Goal: Task Accomplishment & Management: Use online tool/utility

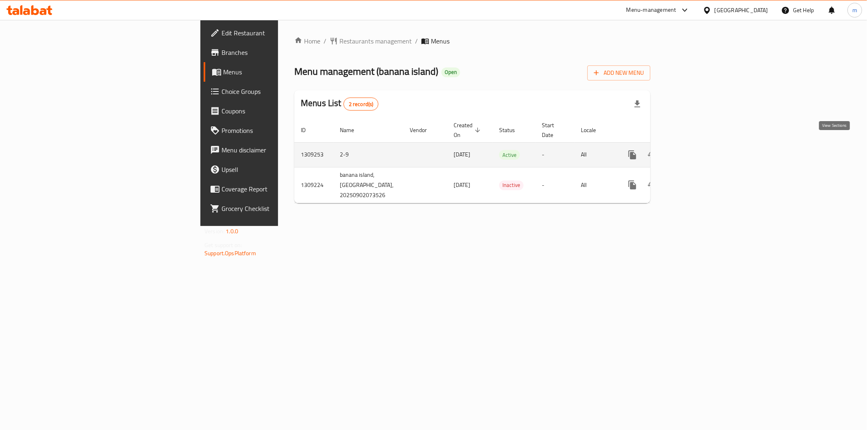
click at [696, 150] on icon "enhanced table" at bounding box center [691, 155] width 10 height 10
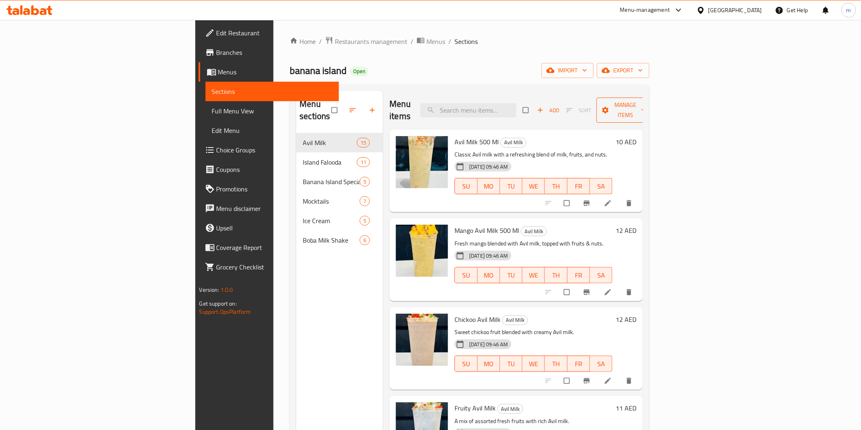
click at [647, 109] on span "Manage items" at bounding box center [625, 110] width 45 height 20
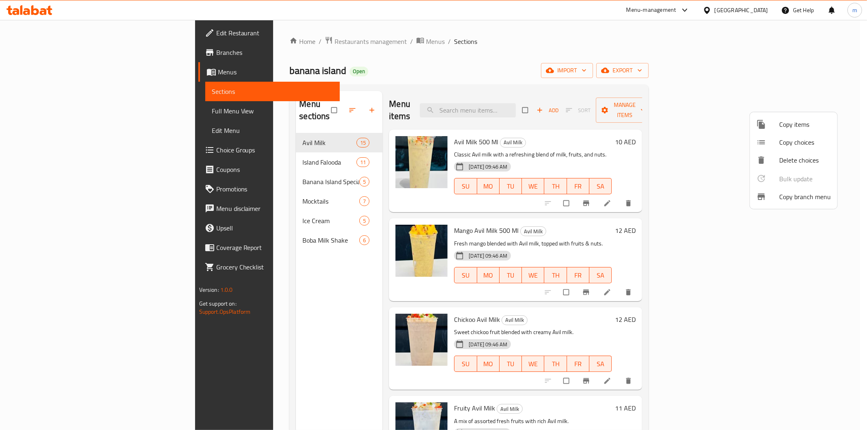
click at [794, 198] on span "Copy branch menu" at bounding box center [806, 197] width 52 height 10
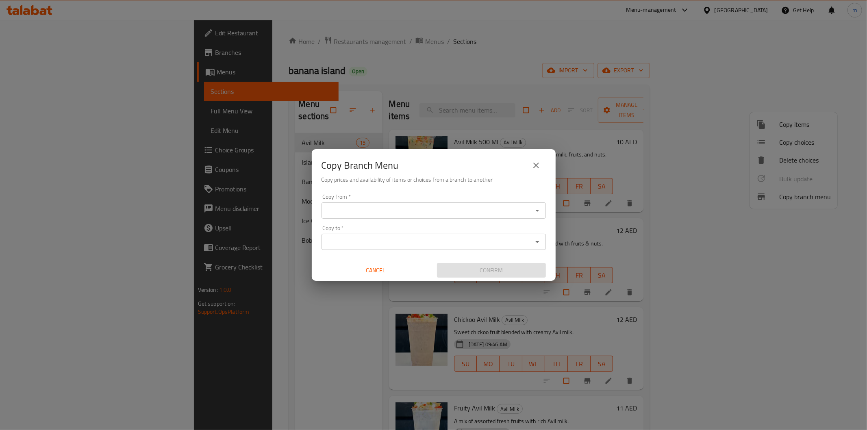
click at [434, 205] on input "Copy from   *" at bounding box center [427, 210] width 206 height 11
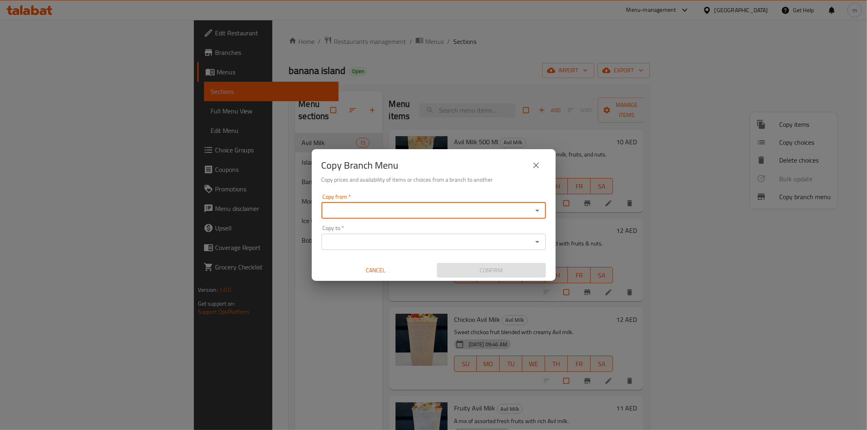
click at [434, 205] on input "Copy from   *" at bounding box center [427, 210] width 206 height 11
paste input "776278"
type input "776278"
click at [476, 212] on input "776278" at bounding box center [427, 210] width 206 height 11
click at [537, 211] on icon "Close" at bounding box center [538, 210] width 4 height 2
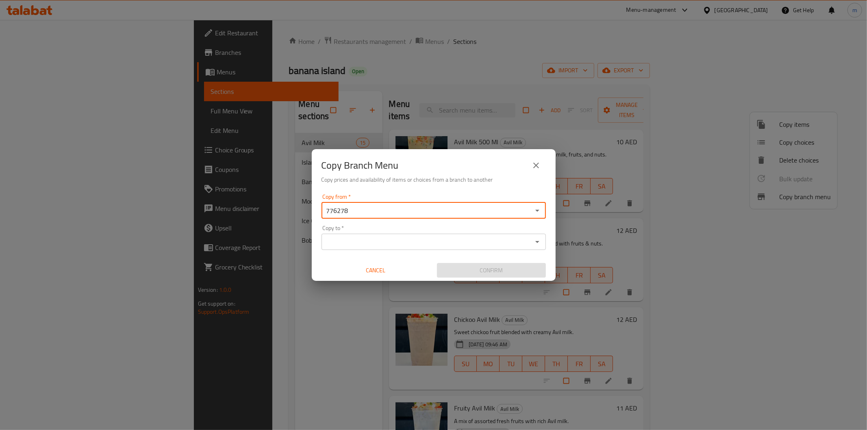
click at [497, 207] on input "776278" at bounding box center [427, 210] width 206 height 11
click at [541, 209] on icon "Open" at bounding box center [538, 211] width 10 height 10
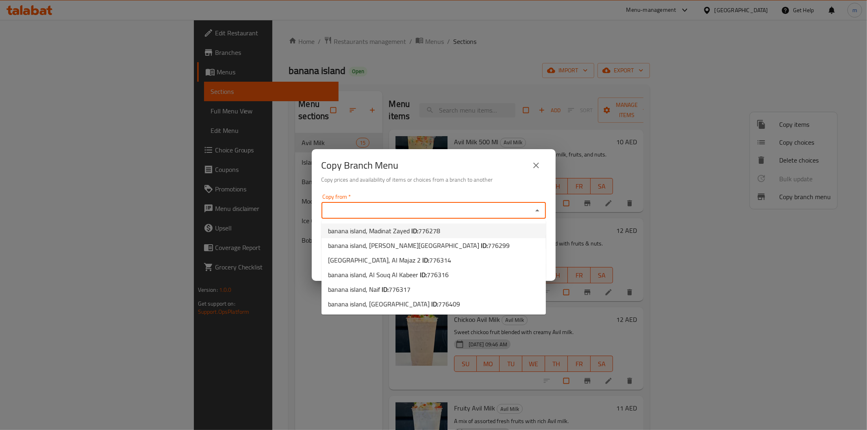
click at [453, 227] on li "banana island, Madinat Zayed ID: 776278" at bounding box center [434, 231] width 224 height 15
type input "banana island, Madinat Zayed"
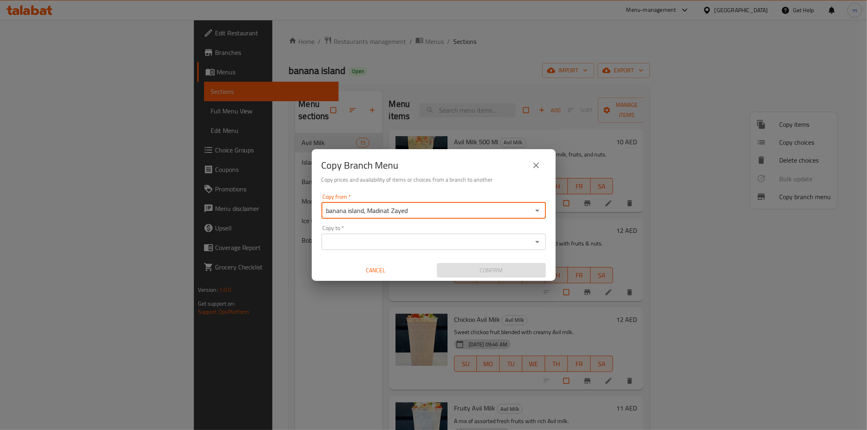
click at [544, 238] on div "Copy to *" at bounding box center [434, 242] width 224 height 16
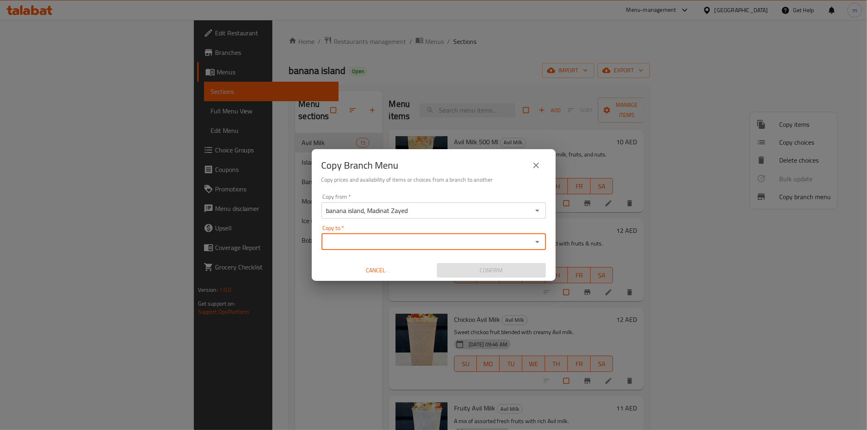
click at [540, 242] on icon "Open" at bounding box center [538, 242] width 10 height 10
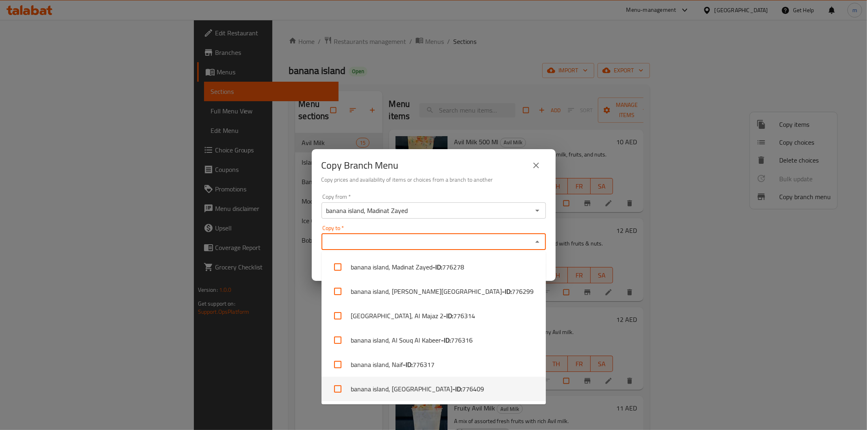
click at [462, 387] on span "776409" at bounding box center [473, 389] width 22 height 10
checkbox input "true"
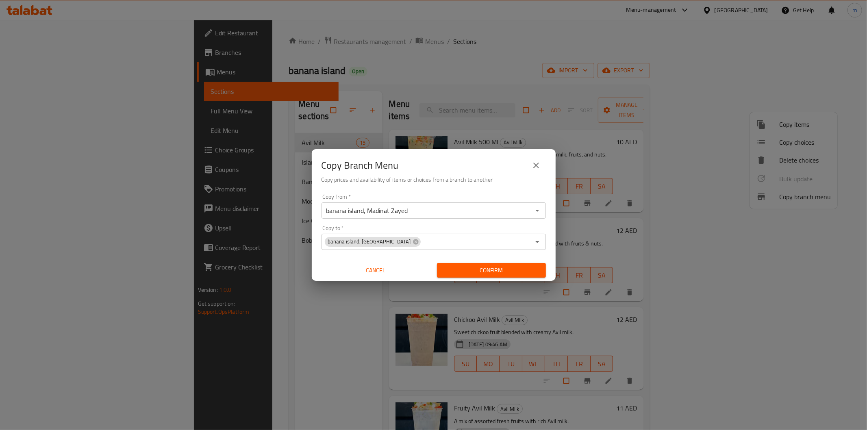
click at [457, 189] on div "Copy Branch Menu Copy prices and availability of items or choices from a branch…" at bounding box center [434, 169] width 244 height 41
click at [489, 270] on span "Confirm" at bounding box center [492, 271] width 96 height 10
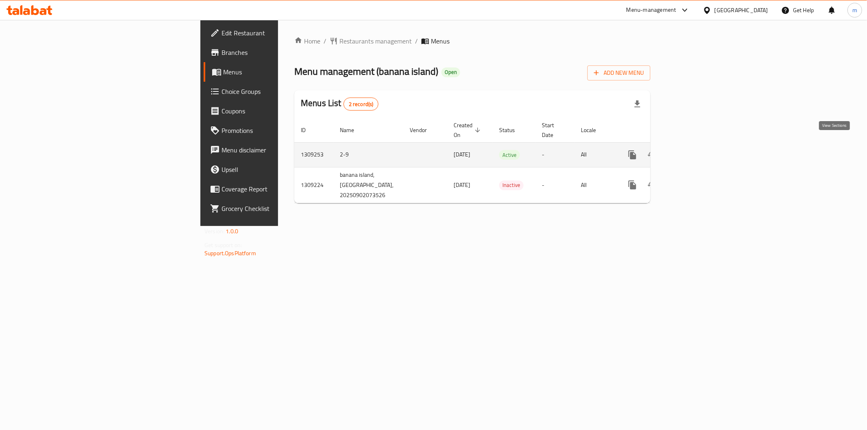
click at [696, 150] on icon "enhanced table" at bounding box center [691, 155] width 10 height 10
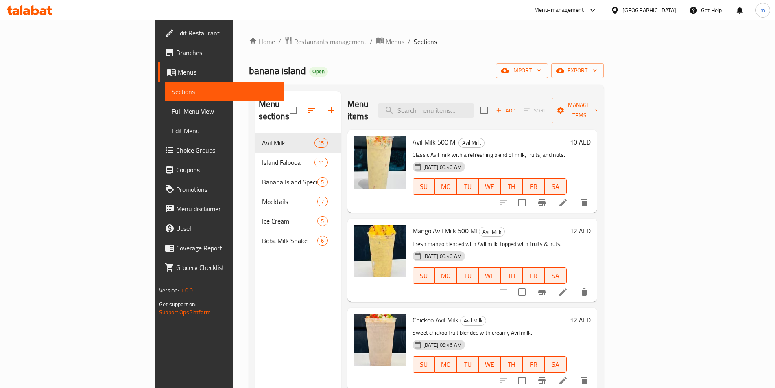
click at [172, 112] on span "Full Menu View" at bounding box center [225, 111] width 106 height 10
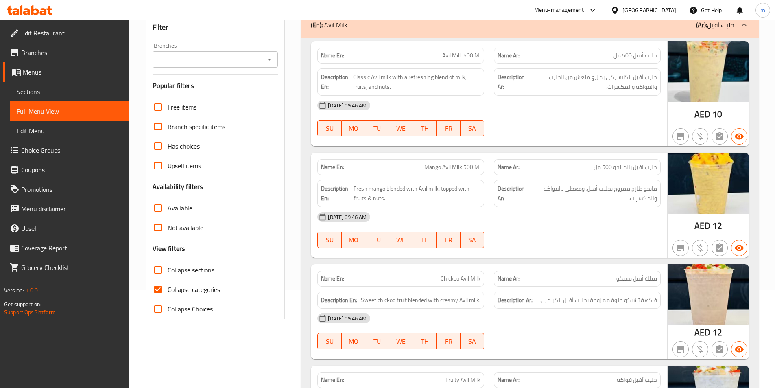
scroll to position [163, 0]
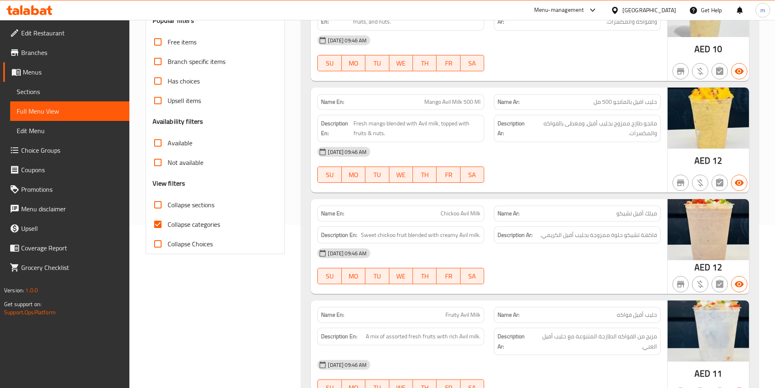
click at [185, 232] on label "Collapse categories" at bounding box center [184, 224] width 72 height 20
click at [168, 232] on input "Collapse categories" at bounding box center [158, 224] width 20 height 20
checkbox input "false"
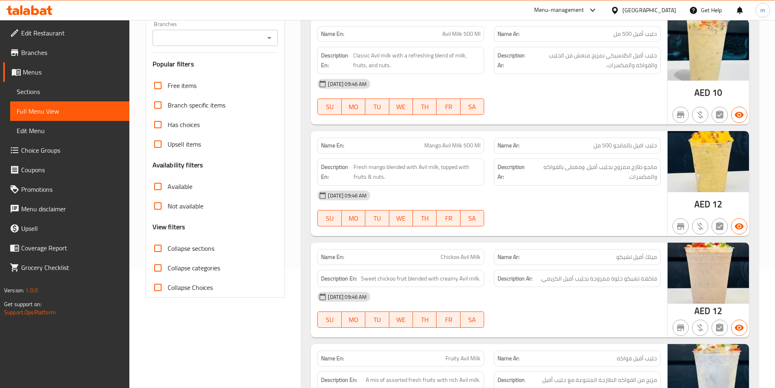
scroll to position [0, 0]
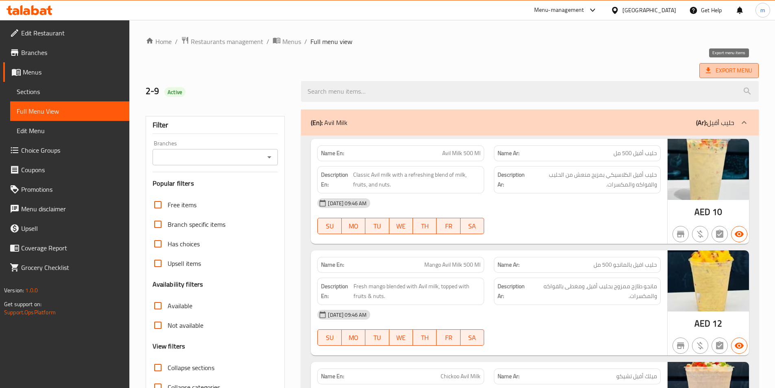
click at [728, 70] on span "Export Menu" at bounding box center [729, 70] width 46 height 10
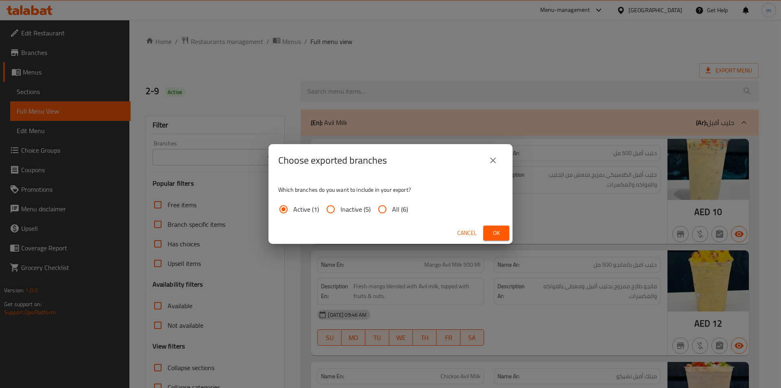
click at [375, 210] on input "All (6)" at bounding box center [383, 209] width 20 height 20
radio input "true"
click at [497, 228] on span "Ok" at bounding box center [496, 233] width 13 height 10
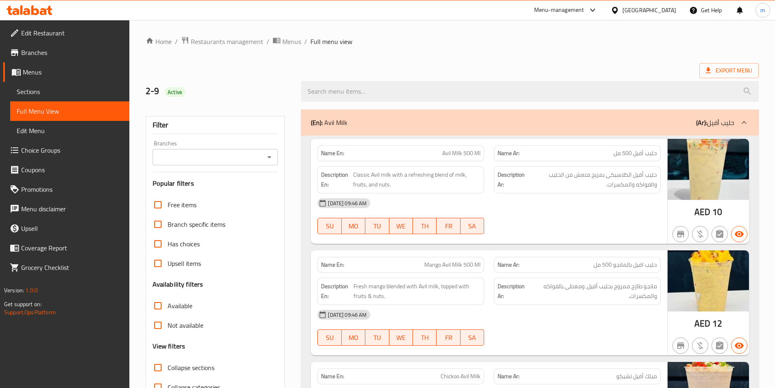
click at [24, 14] on icon at bounding box center [26, 11] width 7 height 7
